Goal: Information Seeking & Learning: Check status

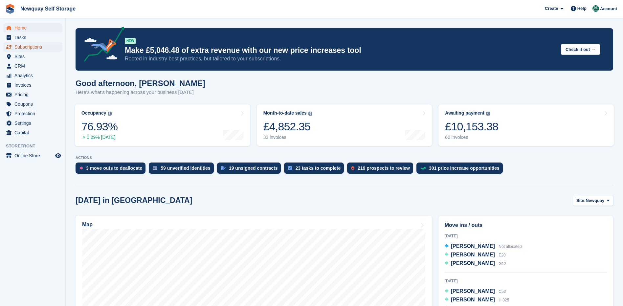
click at [26, 46] on span "Subscriptions" at bounding box center [33, 46] width 39 height 9
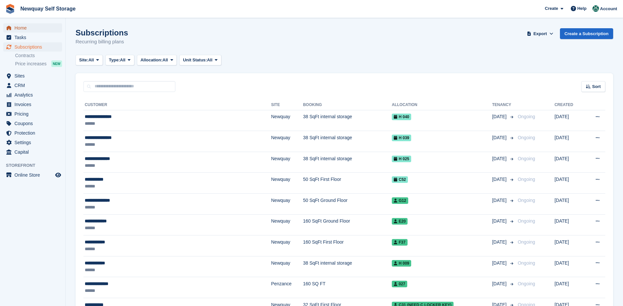
click at [23, 28] on span "Home" at bounding box center [33, 27] width 39 height 9
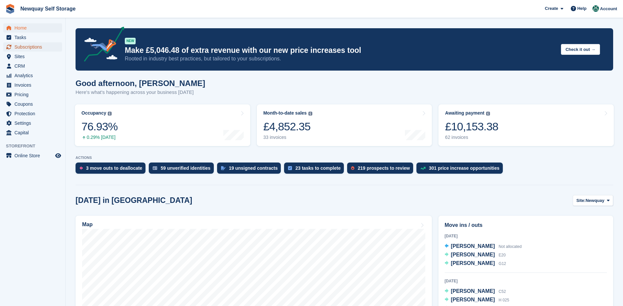
click at [27, 46] on span "Subscriptions" at bounding box center [33, 46] width 39 height 9
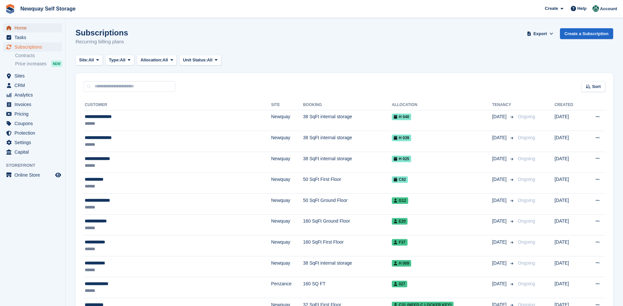
click at [25, 28] on span "Home" at bounding box center [33, 27] width 39 height 9
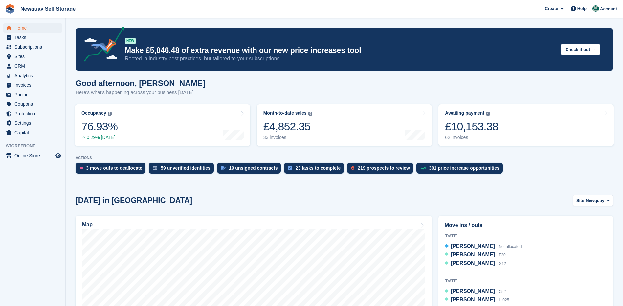
scroll to position [99, 0]
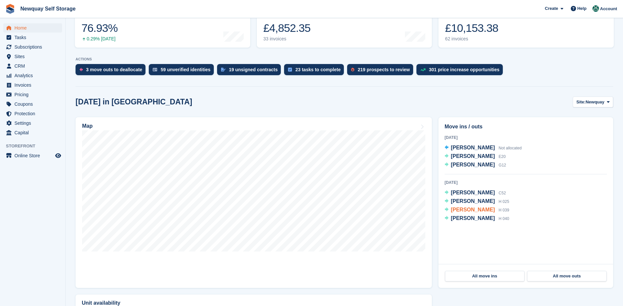
click at [462, 210] on span "Valerie Marshall" at bounding box center [473, 210] width 44 height 6
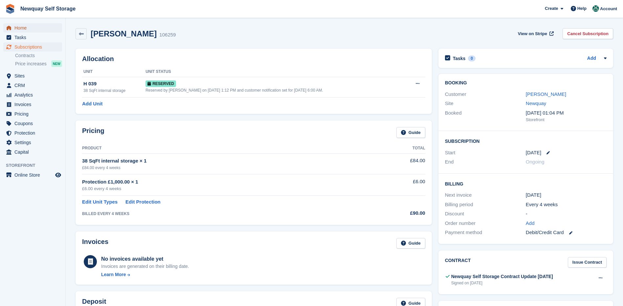
click at [28, 26] on span "Home" at bounding box center [33, 27] width 39 height 9
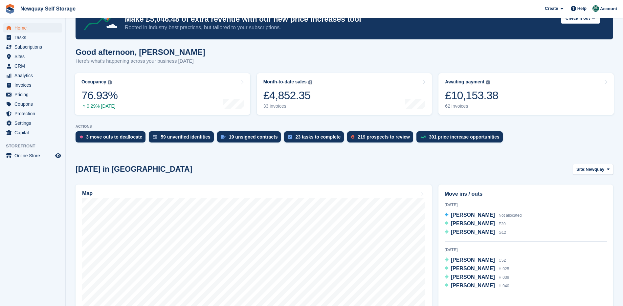
scroll to position [99, 0]
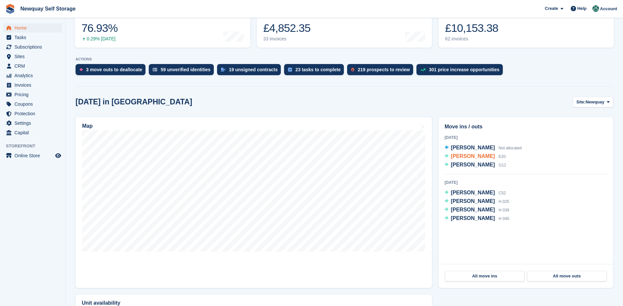
click at [470, 159] on span "[PERSON_NAME]" at bounding box center [473, 156] width 44 height 6
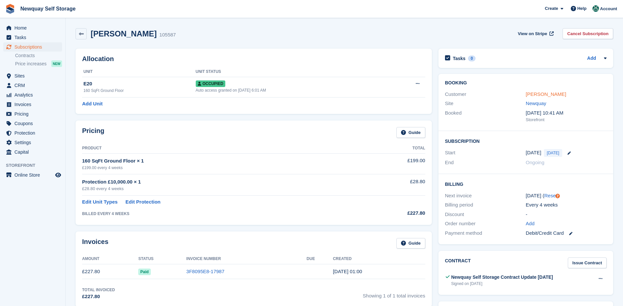
click at [554, 94] on link "David Stanton" at bounding box center [546, 94] width 40 height 6
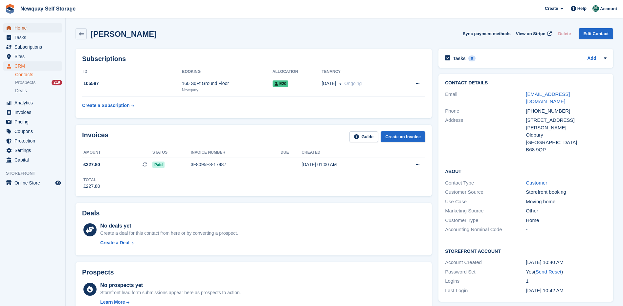
click at [24, 28] on span "Home" at bounding box center [33, 27] width 39 height 9
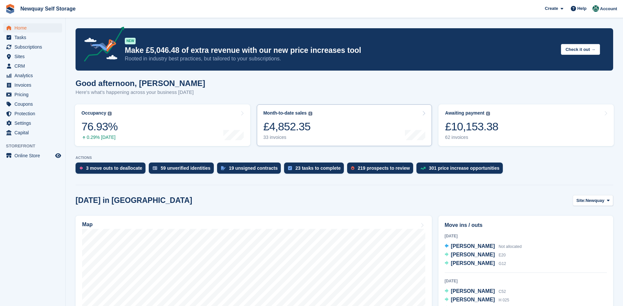
scroll to position [131, 0]
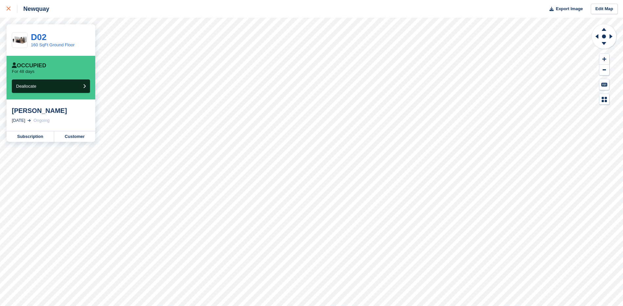
click at [9, 10] on icon at bounding box center [9, 9] width 4 height 4
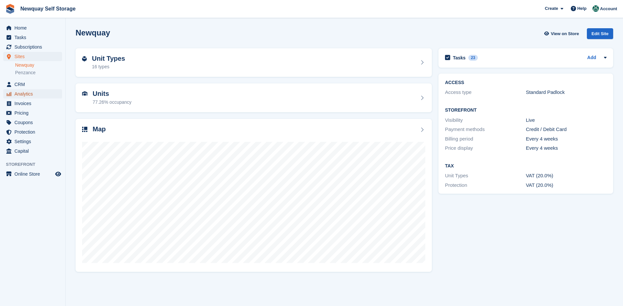
click at [19, 93] on span "Analytics" at bounding box center [33, 93] width 39 height 9
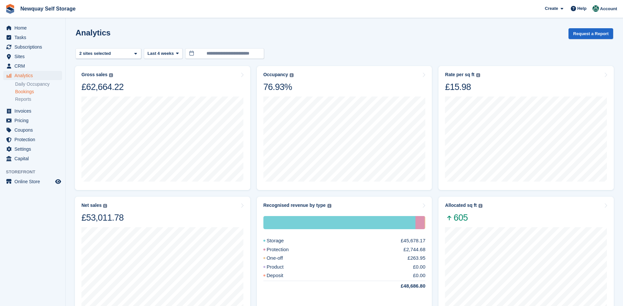
click at [34, 93] on link "Bookings" at bounding box center [38, 92] width 47 height 6
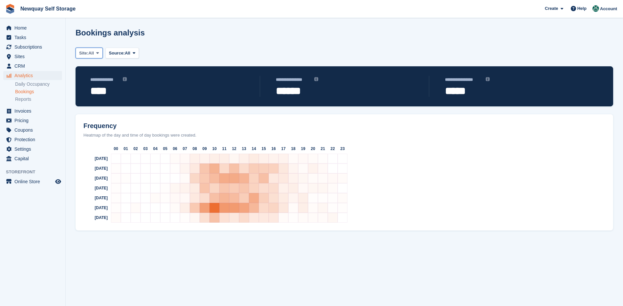
click at [99, 55] on icon at bounding box center [97, 53] width 3 height 4
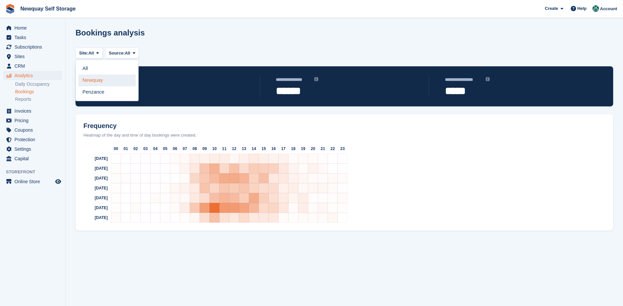
click at [97, 81] on link "Newquay" at bounding box center [107, 81] width 57 height 12
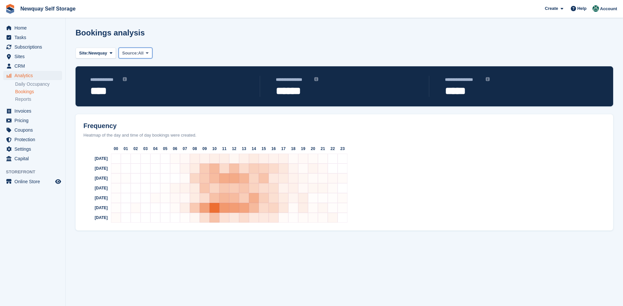
click at [137, 56] on span "Source:" at bounding box center [130, 53] width 16 height 7
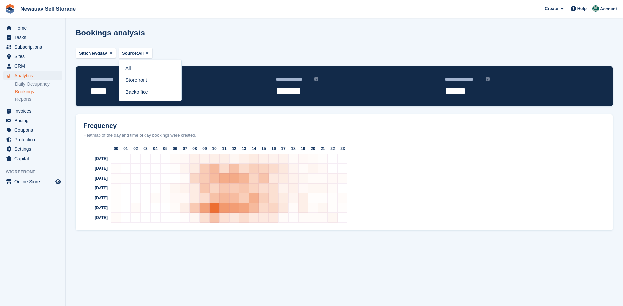
click at [184, 53] on div "Site: Newquay All Newquay Penzance Source: All All Storefront Backoffice" at bounding box center [345, 56] width 538 height 20
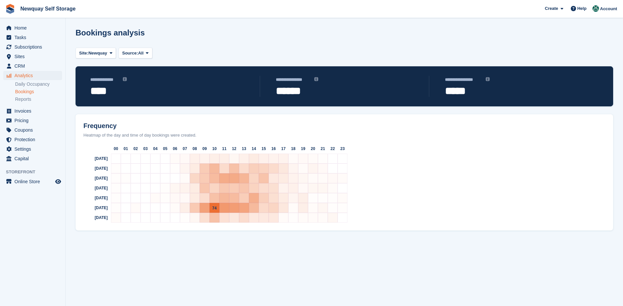
click at [213, 206] on span "74" at bounding box center [214, 208] width 4 height 5
click at [216, 207] on span "74" at bounding box center [214, 208] width 4 height 5
click at [29, 91] on link "Bookings" at bounding box center [38, 92] width 47 height 6
click at [30, 83] on link "Daily Occupancy" at bounding box center [38, 84] width 47 height 6
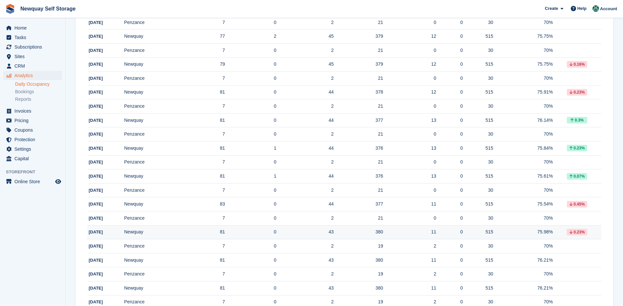
scroll to position [572, 0]
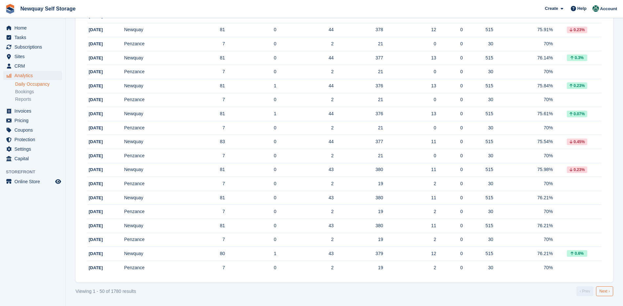
click at [606, 291] on link "Next ›" at bounding box center [604, 292] width 17 height 10
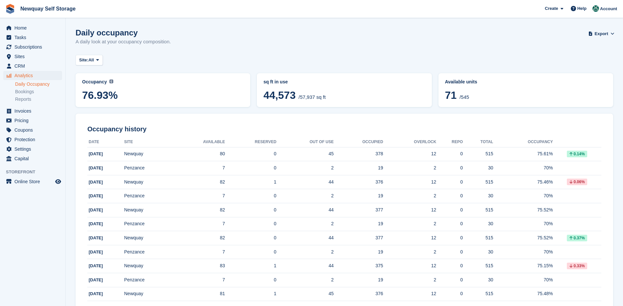
click at [534, 138] on th "Occupancy" at bounding box center [523, 142] width 60 height 11
click at [536, 141] on th "Occupancy" at bounding box center [523, 142] width 60 height 11
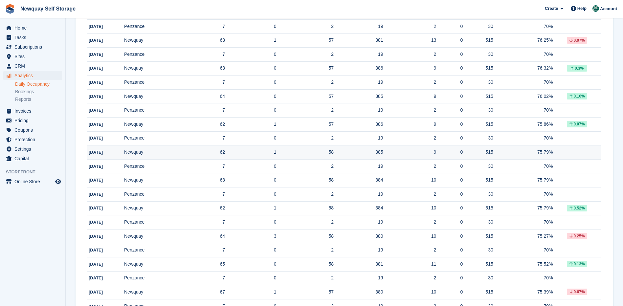
scroll to position [572, 0]
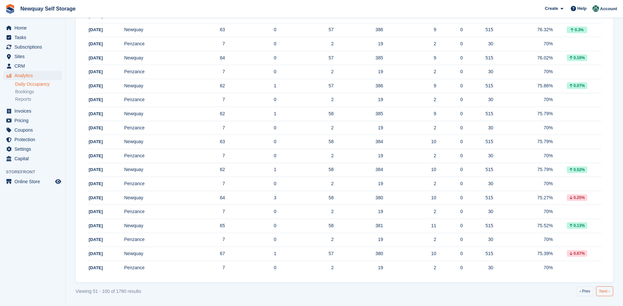
click at [601, 292] on link "Next ›" at bounding box center [604, 292] width 17 height 10
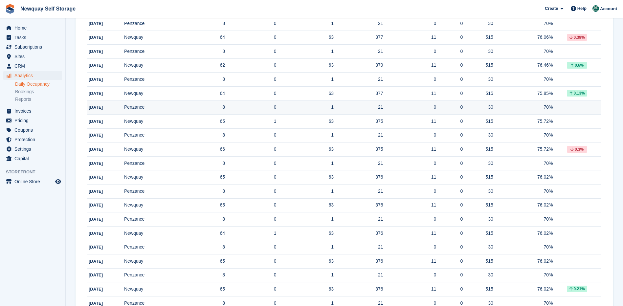
scroll to position [572, 0]
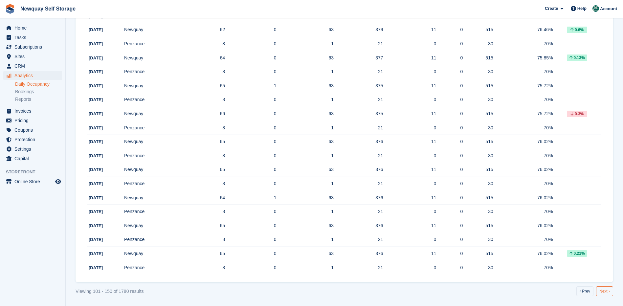
click at [606, 293] on link "Next ›" at bounding box center [604, 292] width 17 height 10
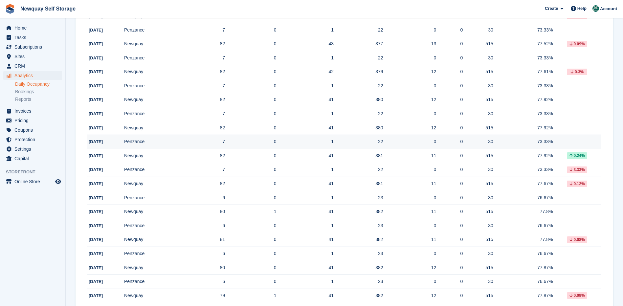
scroll to position [572, 0]
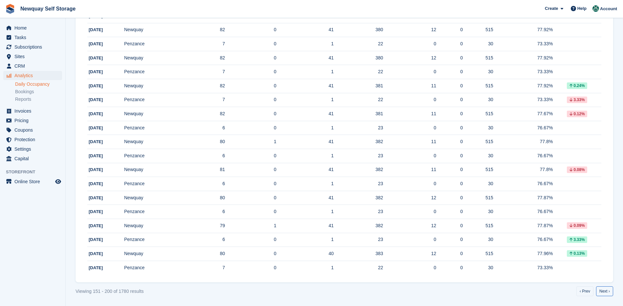
drag, startPoint x: 602, startPoint y: 289, endPoint x: 598, endPoint y: 284, distance: 6.7
click at [603, 289] on link "Next ›" at bounding box center [604, 292] width 17 height 10
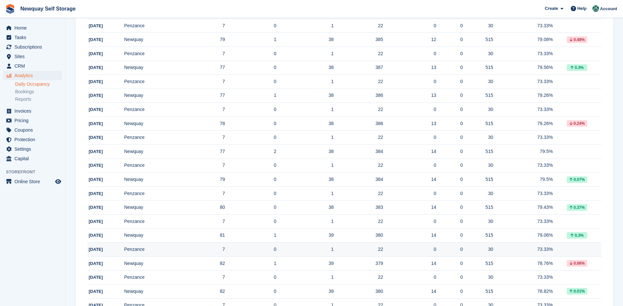
scroll to position [572, 0]
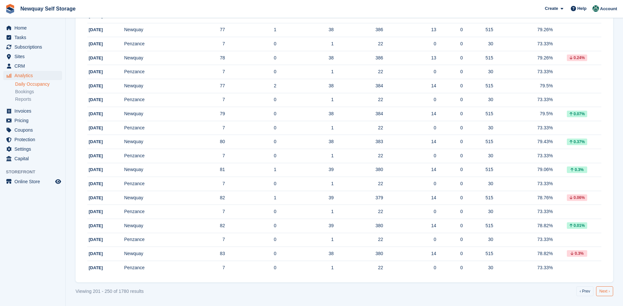
click at [604, 292] on link "Next ›" at bounding box center [604, 292] width 17 height 10
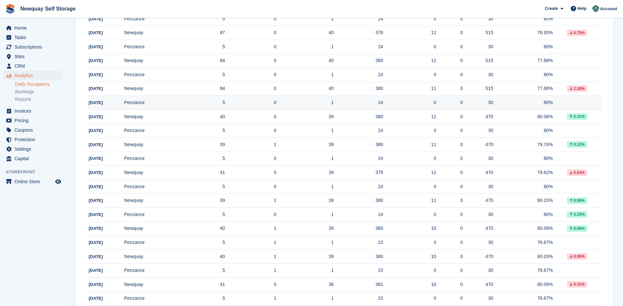
scroll to position [572, 0]
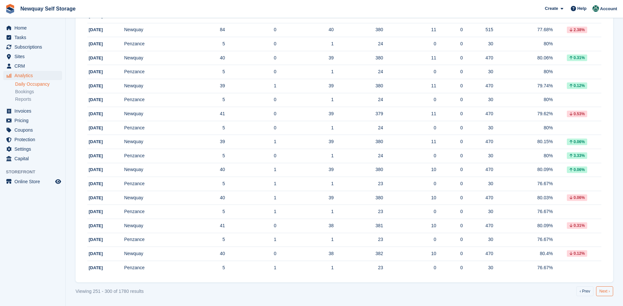
click at [602, 289] on link "Next ›" at bounding box center [604, 292] width 17 height 10
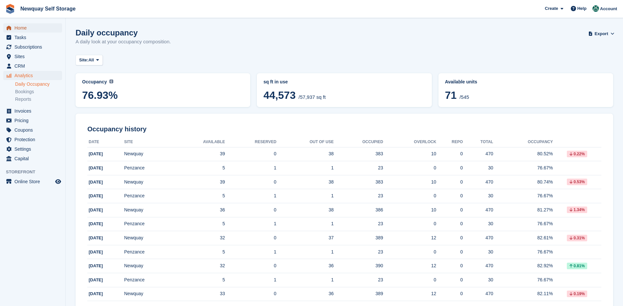
click at [26, 29] on span "Home" at bounding box center [33, 27] width 39 height 9
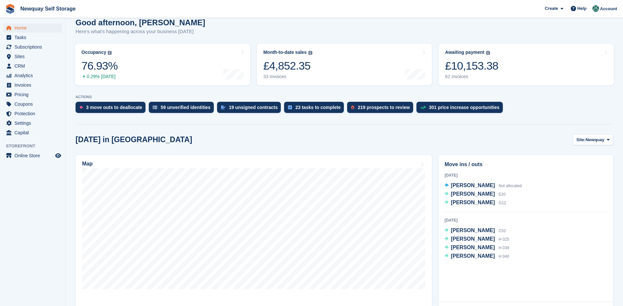
scroll to position [66, 0]
